Goal: Task Accomplishment & Management: Manage account settings

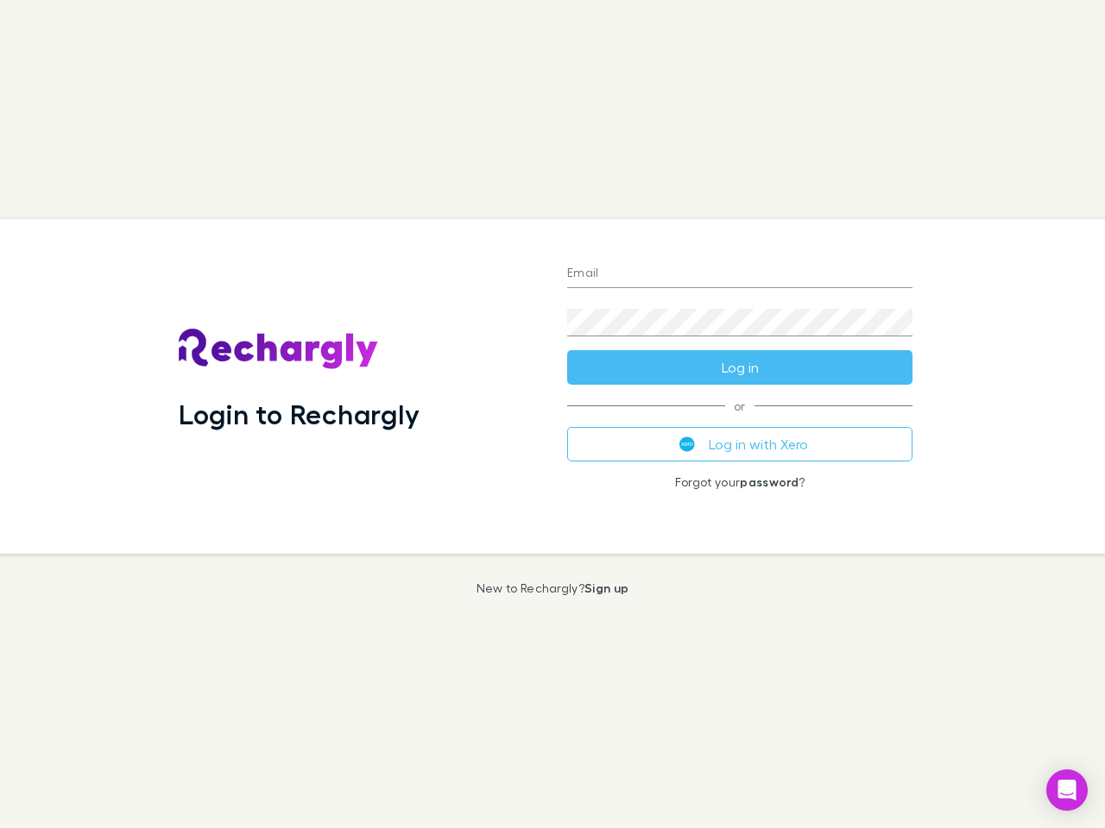
click at [552, 414] on div "Login to Rechargly" at bounding box center [359, 386] width 388 height 335
click at [740, 274] on input "Email" at bounding box center [739, 275] width 345 height 28
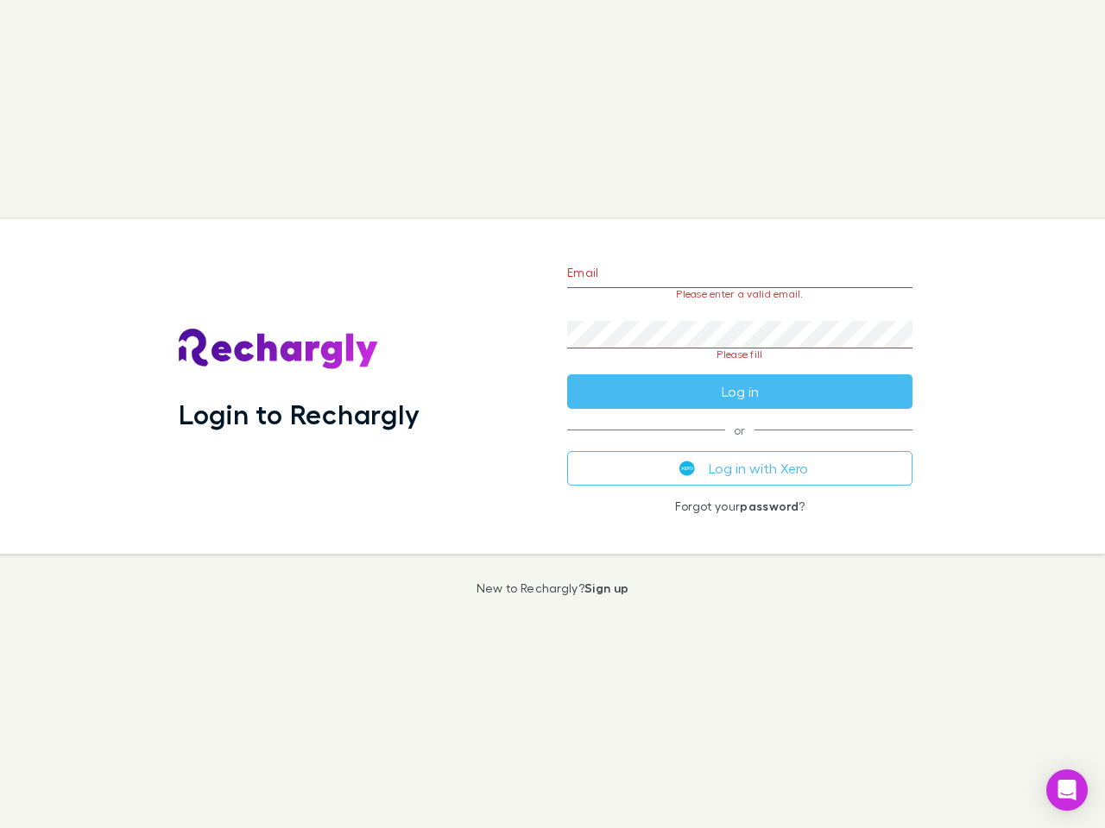
click at [740, 368] on form "Email Please enter a valid email. Password Please fill Log in" at bounding box center [739, 328] width 345 height 162
click at [740, 444] on div "Email Please enter a valid email. Password Please fill Log in or Log in with Xe…" at bounding box center [739, 386] width 373 height 335
click at [1067, 791] on icon "Open Intercom Messenger" at bounding box center [1067, 790] width 18 height 21
